Goal: Task Accomplishment & Management: Manage account settings

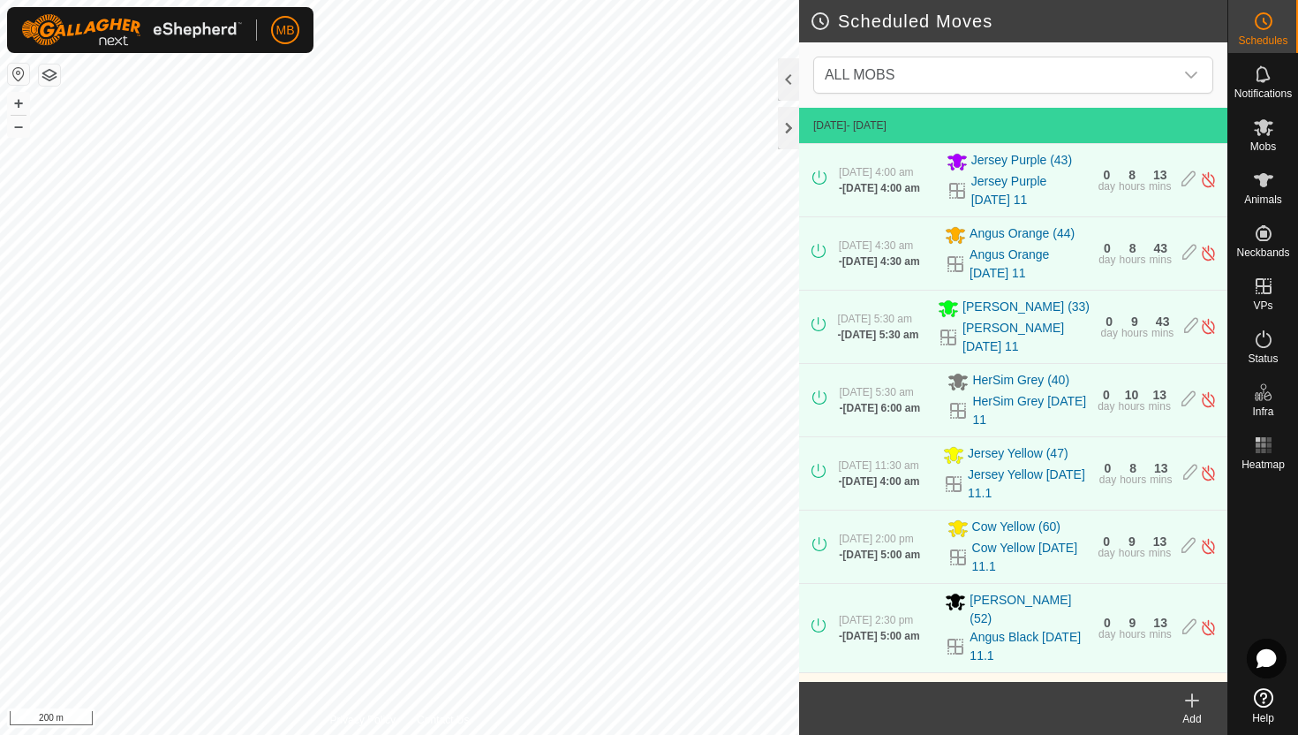
scroll to position [621, 0]
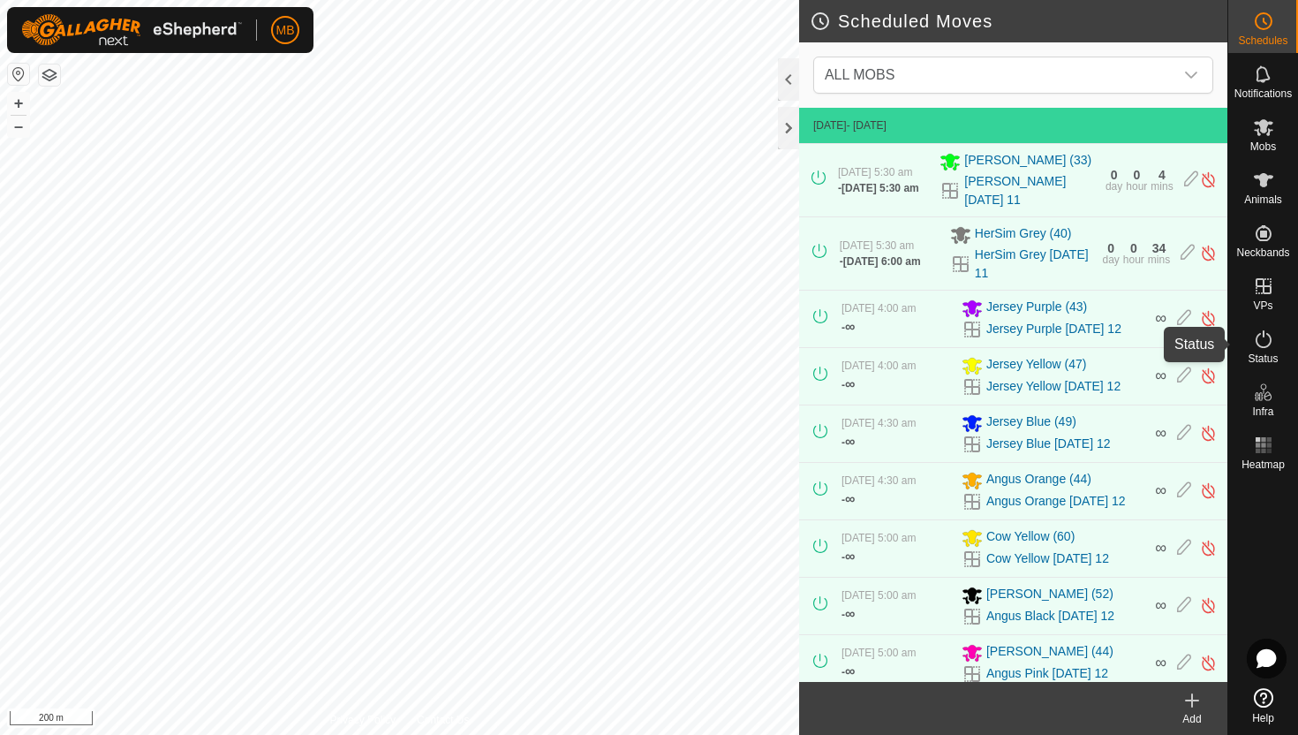
click at [1262, 340] on icon at bounding box center [1263, 338] width 21 height 21
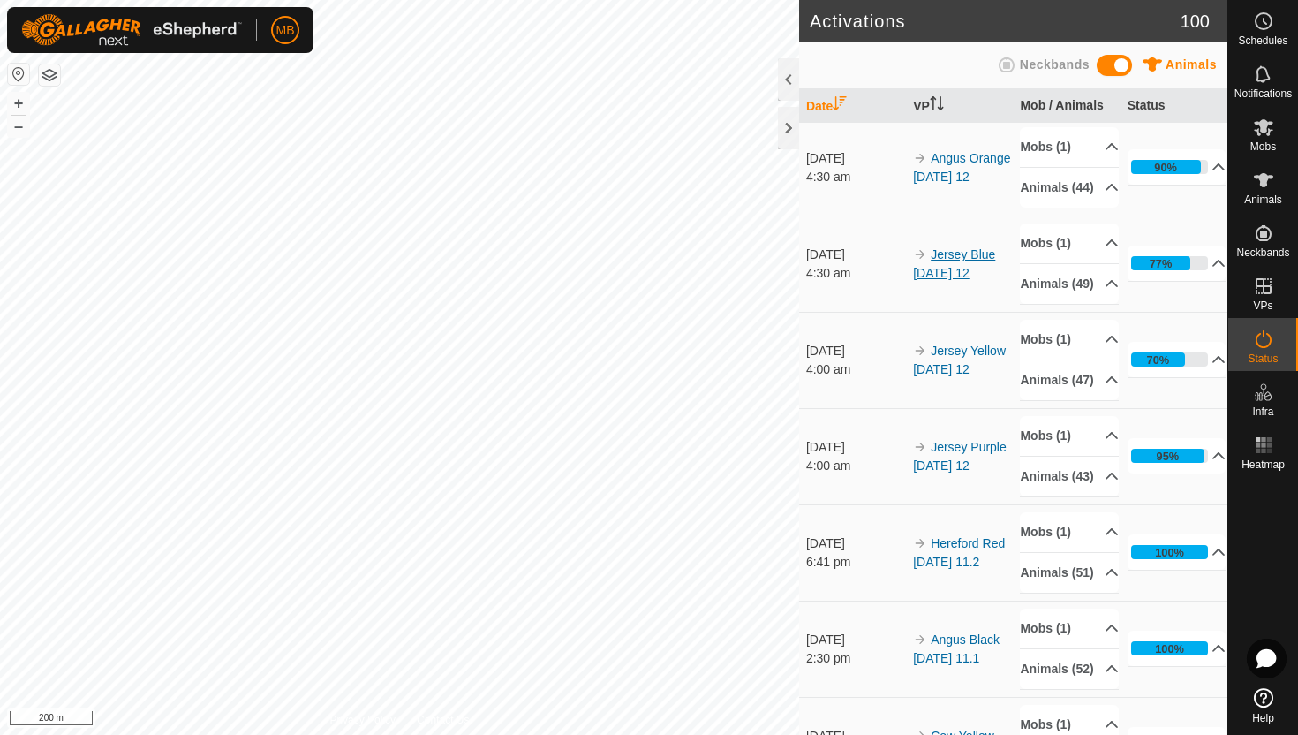
scroll to position [299, 0]
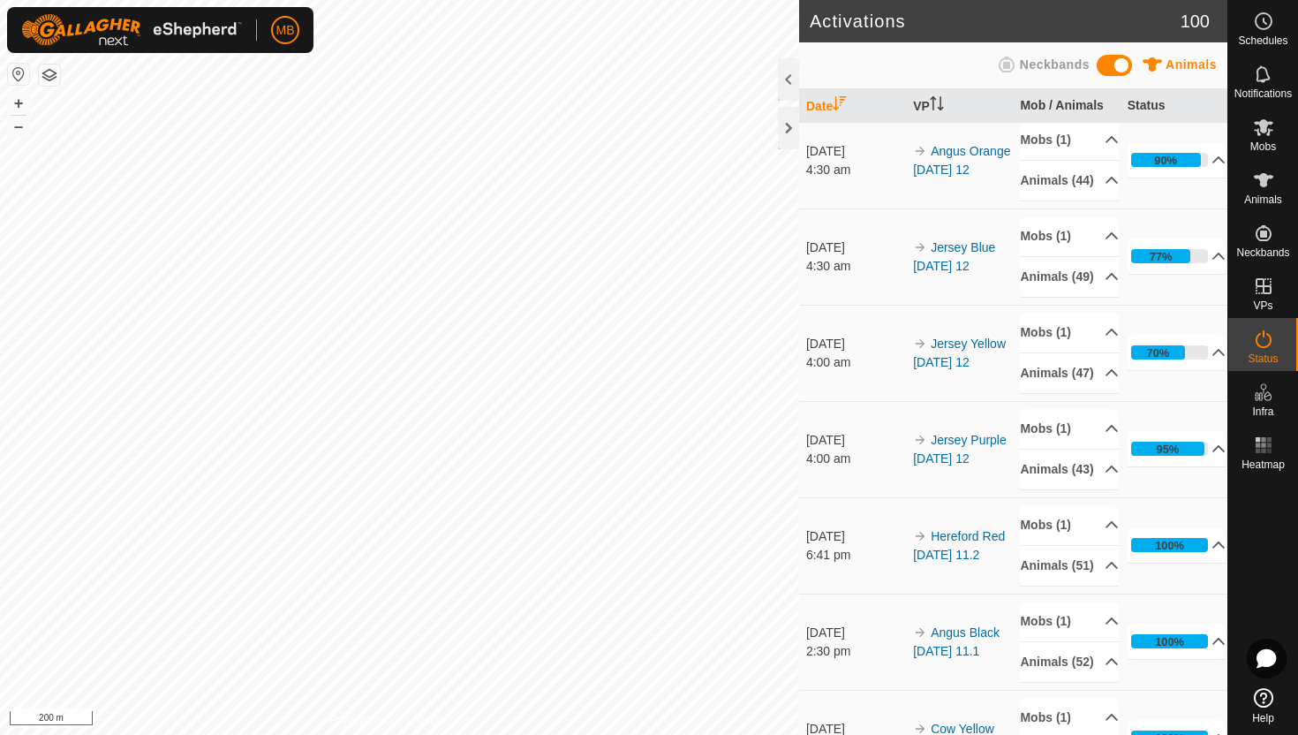
click at [231, 47] on div "MB Schedules Notifications Mobs Animals Neckbands VPs Status Infra Heatmap Help…" at bounding box center [649, 367] width 1298 height 735
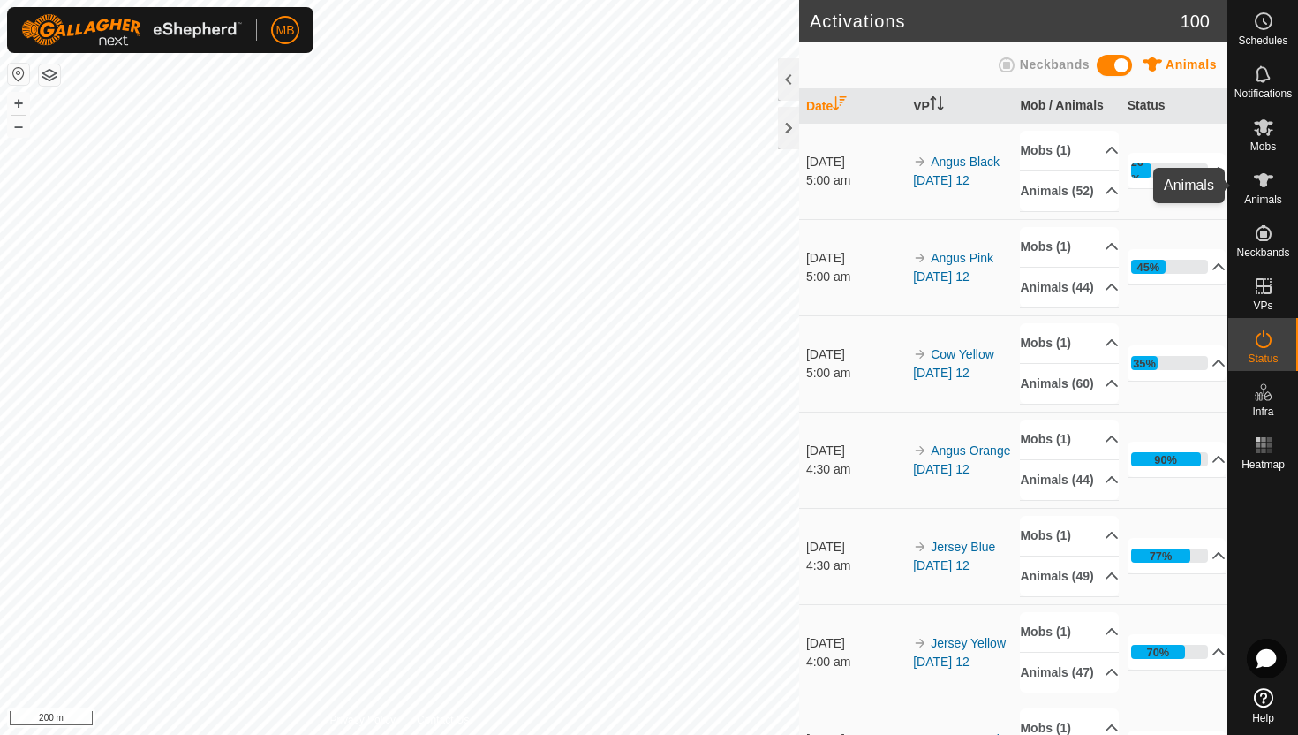
click at [1267, 178] on icon at bounding box center [1263, 180] width 19 height 14
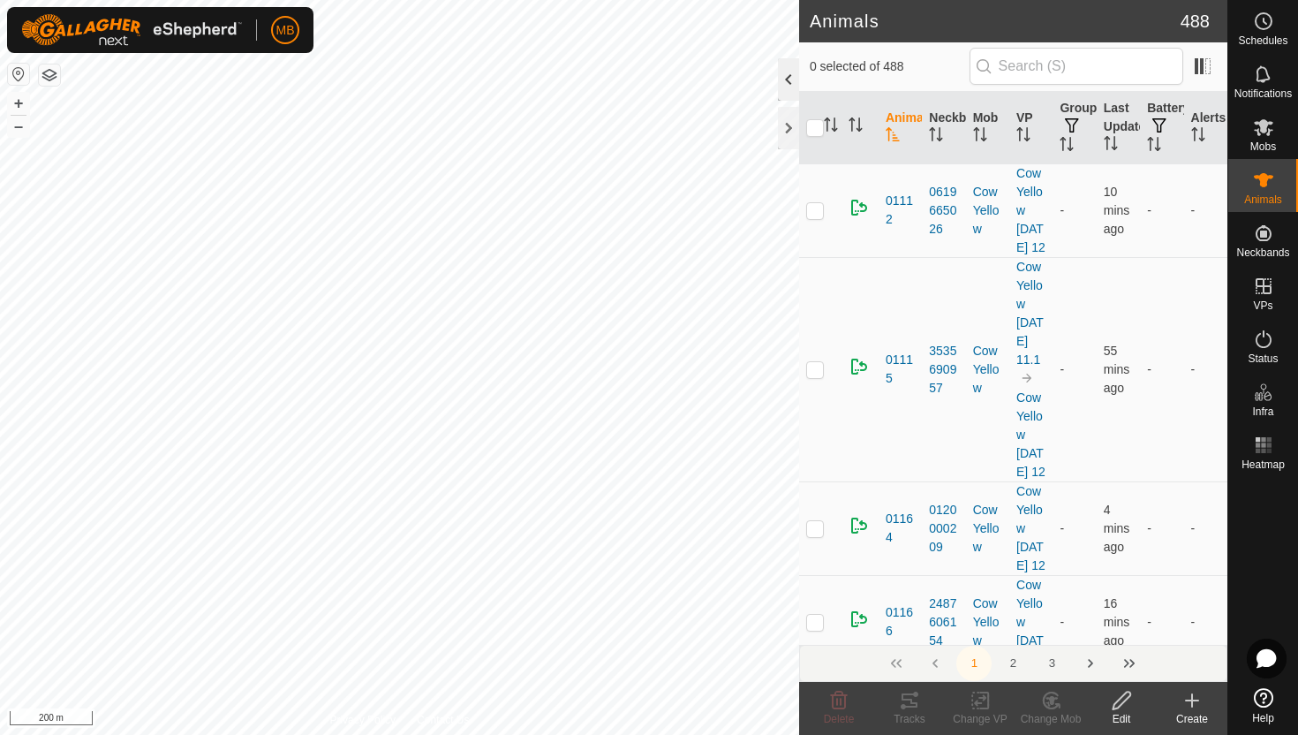
click at [789, 74] on div at bounding box center [788, 79] width 21 height 42
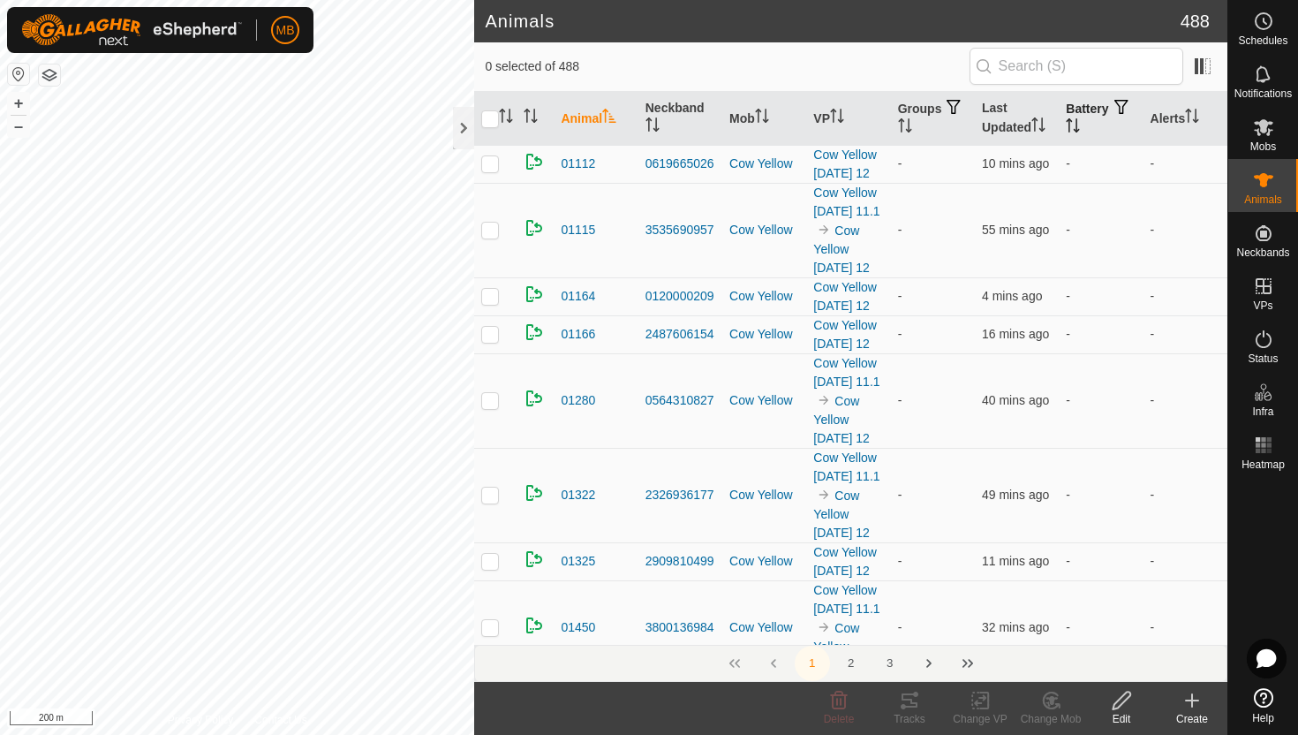
click at [1080, 121] on icon "Activate to sort" at bounding box center [1073, 125] width 14 height 14
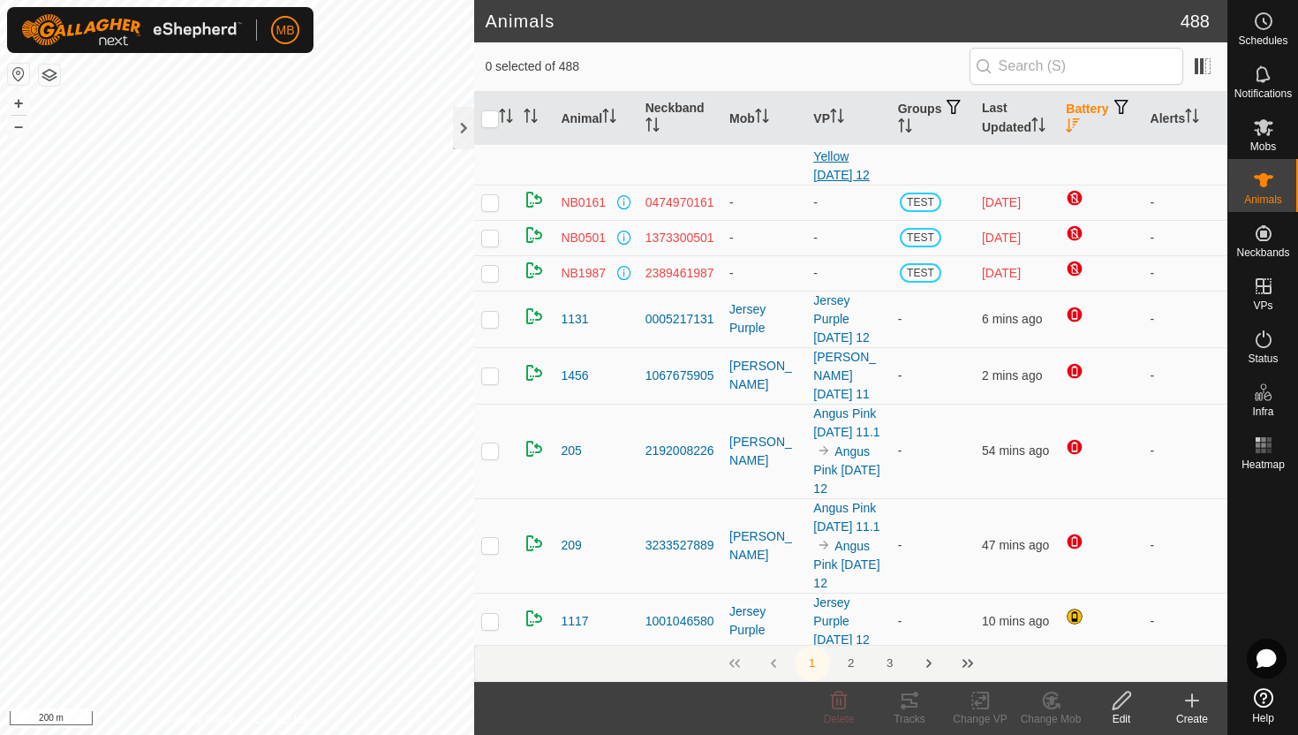
scroll to position [69, 0]
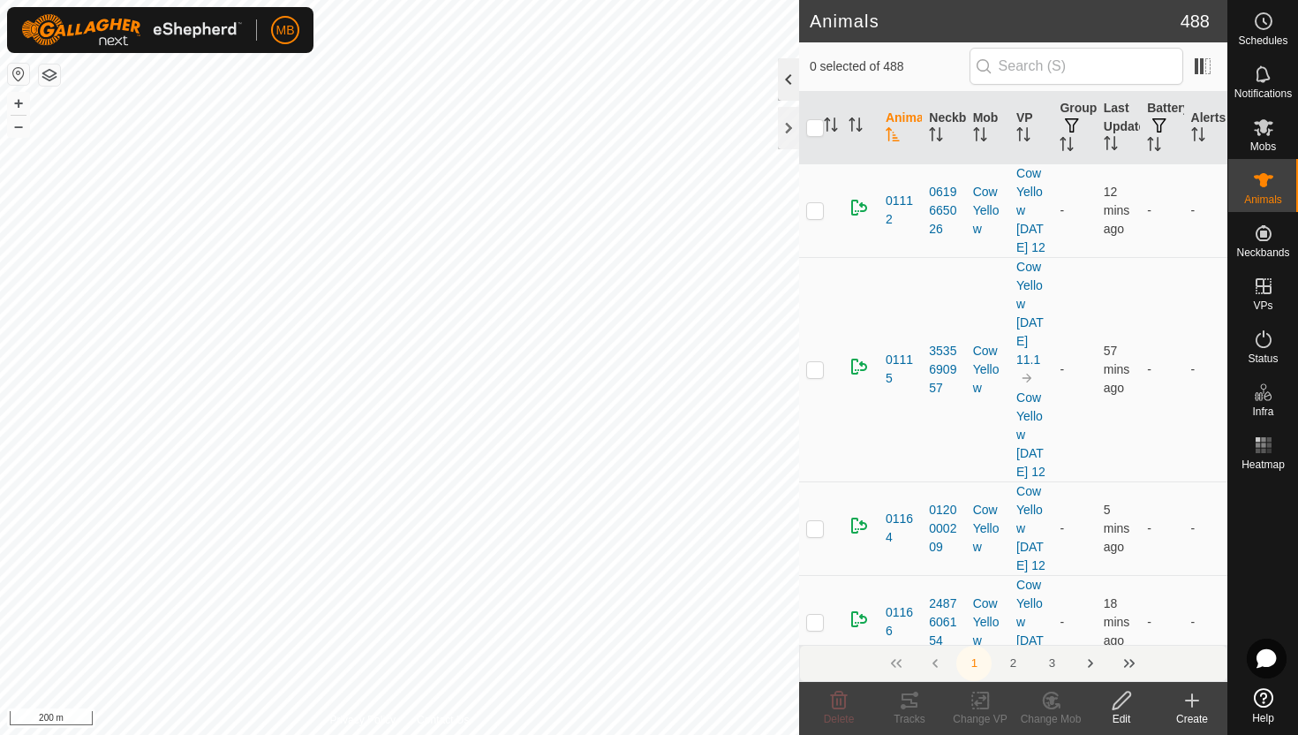
click at [787, 87] on div at bounding box center [788, 79] width 21 height 42
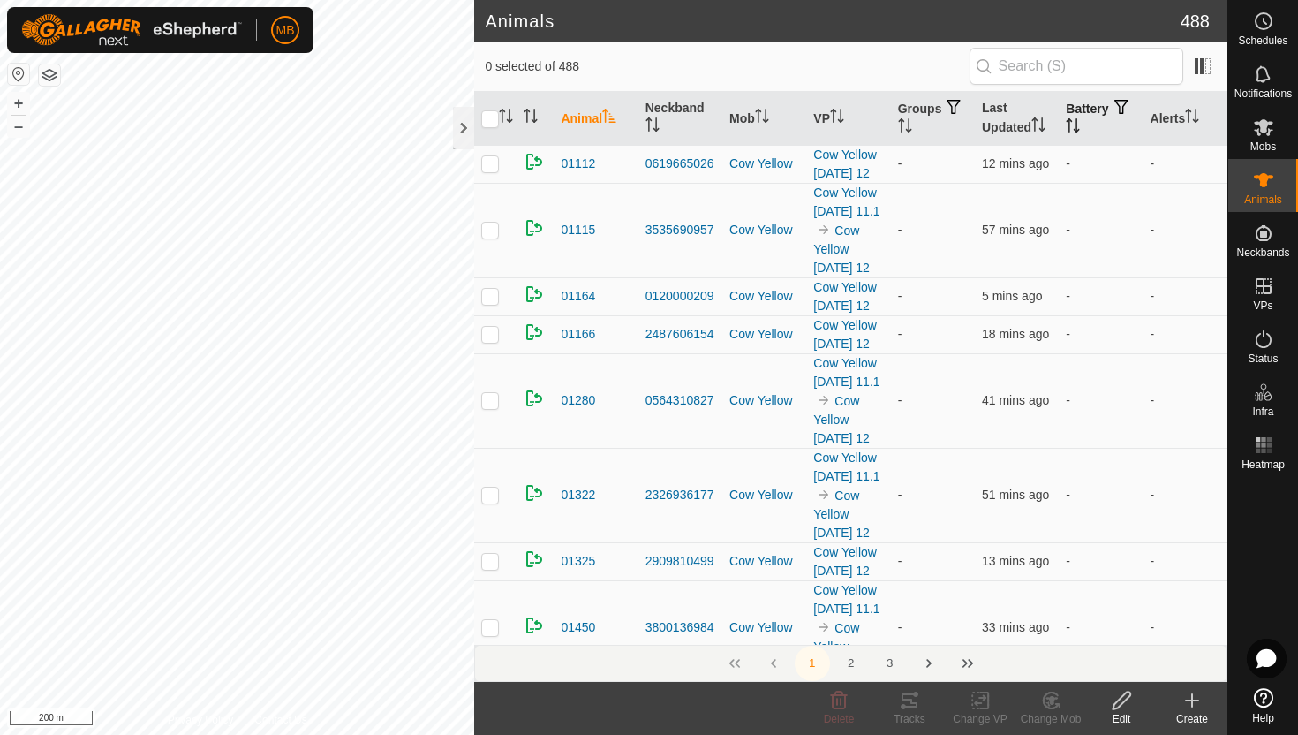
click at [1080, 128] on icon "Activate to sort" at bounding box center [1073, 125] width 14 height 14
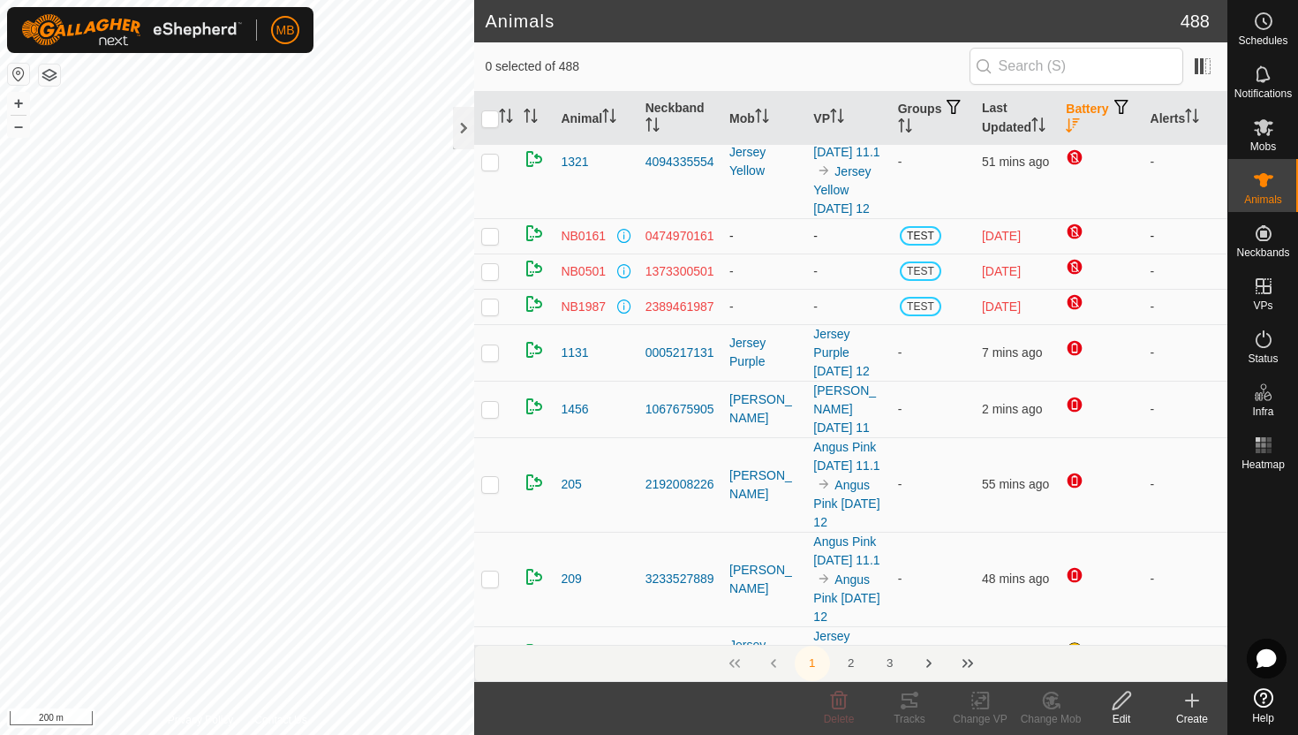
scroll to position [31, 0]
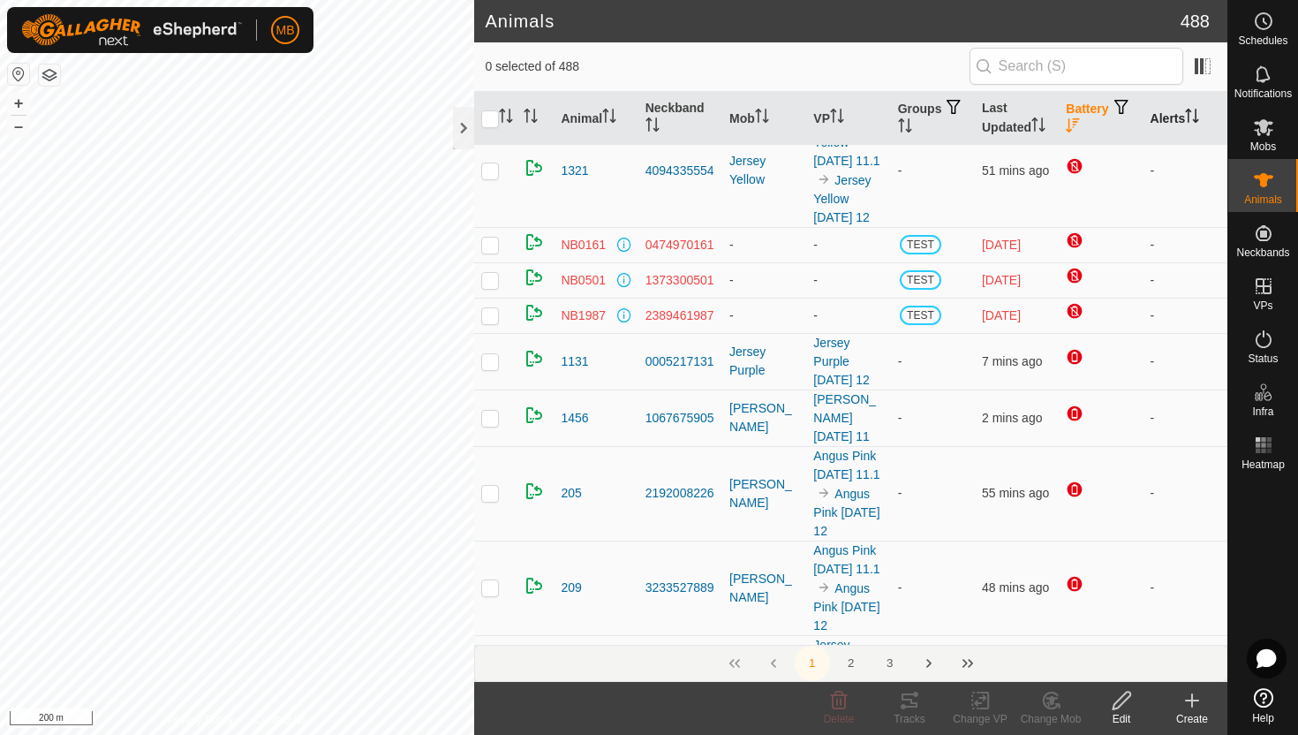
click at [1197, 116] on icon "Activate to sort" at bounding box center [1192, 116] width 14 height 14
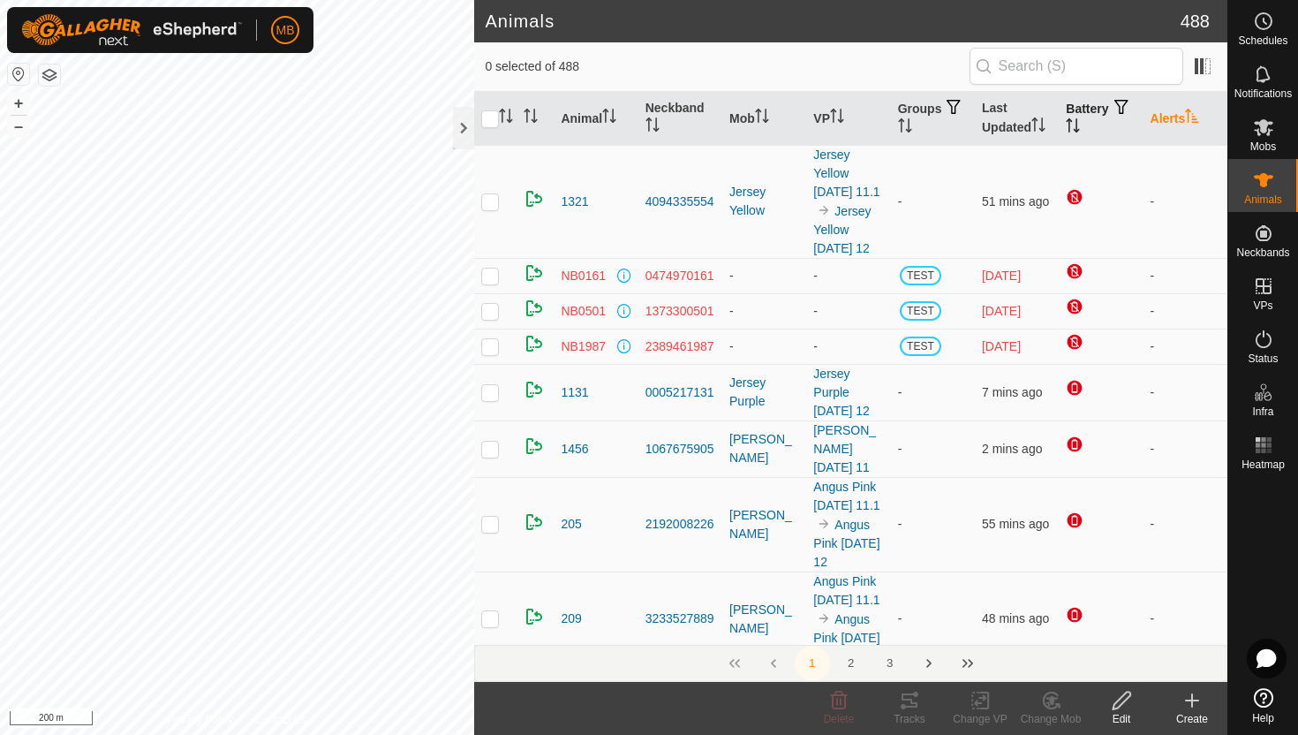
click at [1197, 116] on icon "Activate to sort" at bounding box center [1192, 116] width 13 height 14
